Goal: Transaction & Acquisition: Purchase product/service

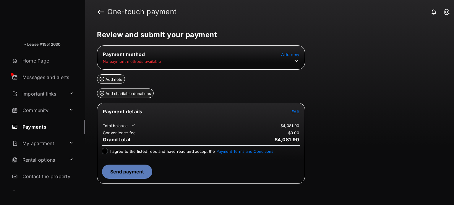
click at [297, 61] on icon at bounding box center [296, 61] width 3 height 2
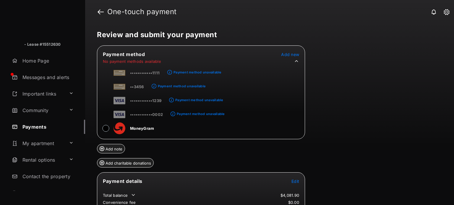
click at [293, 56] on font "Add new" at bounding box center [290, 54] width 18 height 5
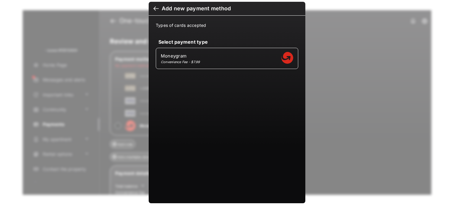
click at [343, 59] on div "Add new payment method Types of cards accepted Select payment type Moneygram Co…" at bounding box center [227, 102] width 454 height 205
click at [155, 8] on div at bounding box center [155, 9] width 5 height 7
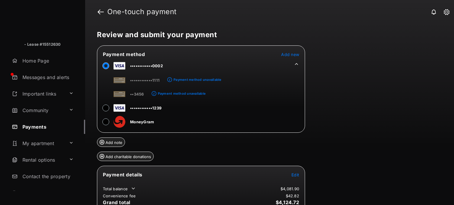
click at [260, 19] on header "One-touch payment" at bounding box center [269, 12] width 369 height 24
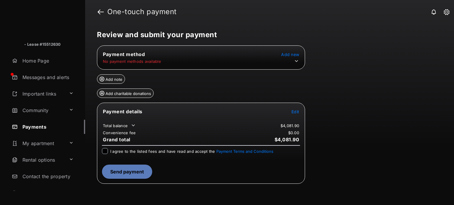
click at [296, 62] on icon at bounding box center [296, 61] width 5 height 5
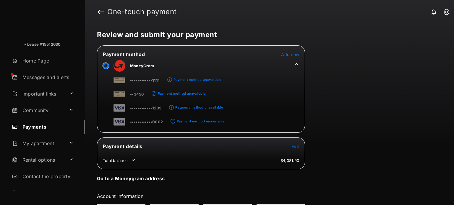
click at [295, 147] on font "Edit" at bounding box center [295, 146] width 8 height 5
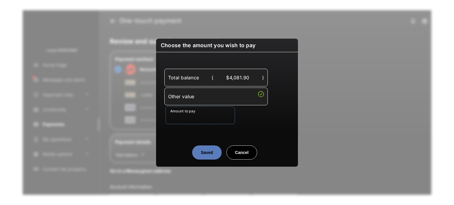
click at [207, 114] on input "Amount to pay" at bounding box center [199, 116] width 69 height 18
type input "*****"
click at [172, 139] on div "Saved Cancel" at bounding box center [227, 147] width 142 height 26
click at [199, 155] on button "Saved" at bounding box center [207, 153] width 30 height 14
